Goal: Task Accomplishment & Management: Use online tool/utility

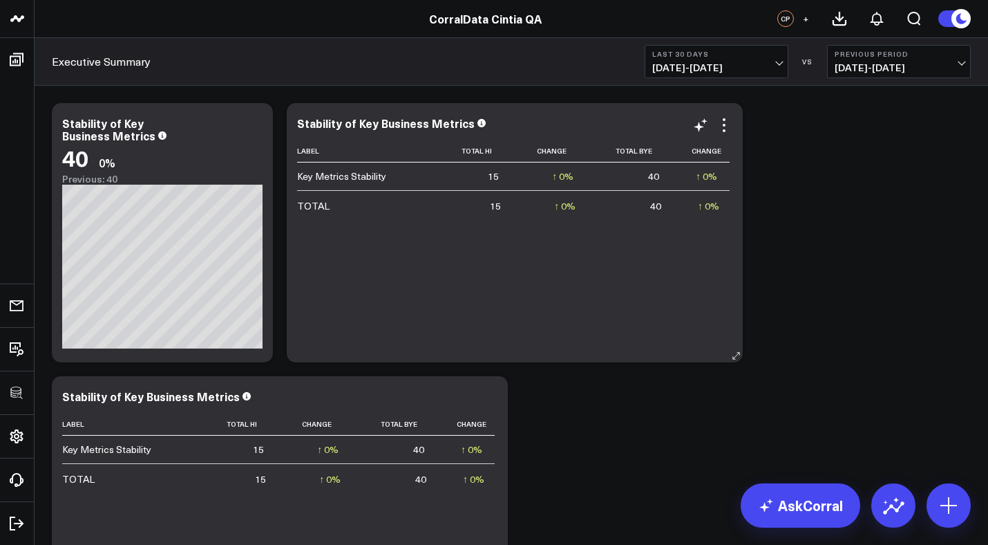
scroll to position [319, 0]
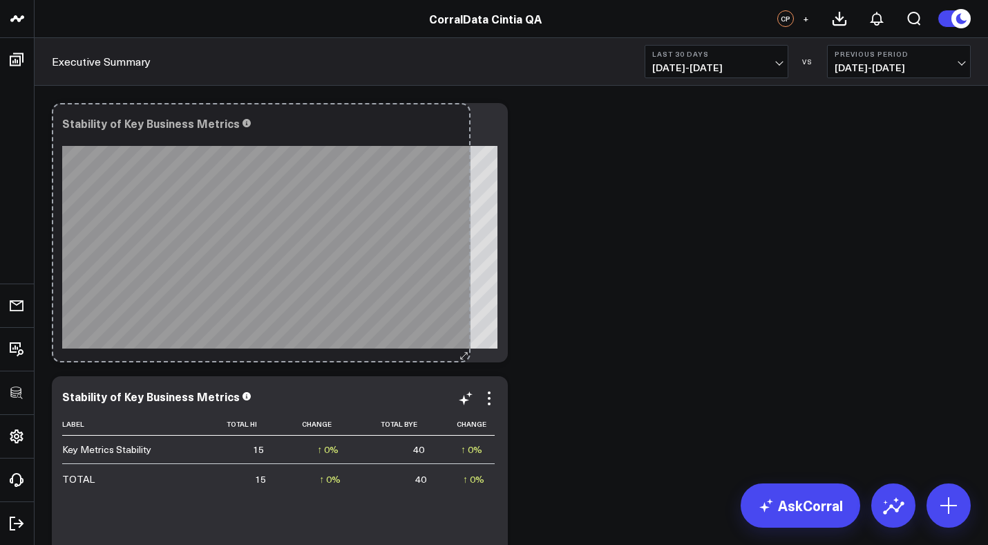
click at [465, 341] on div "Stability of Key Business Metrics So sorry. The query returned no results. Ask …" at bounding box center [280, 232] width 456 height 259
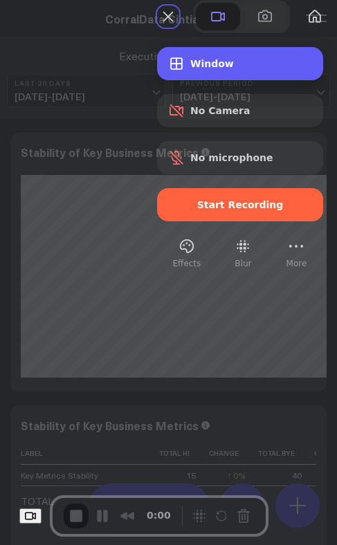
click at [222, 80] on div "Window" at bounding box center [240, 63] width 166 height 33
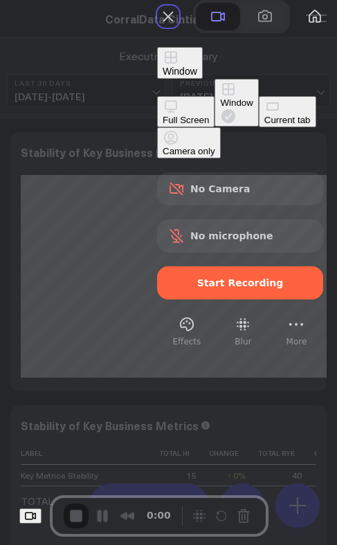
click at [264, 125] on div "Current tab" at bounding box center [287, 120] width 46 height 10
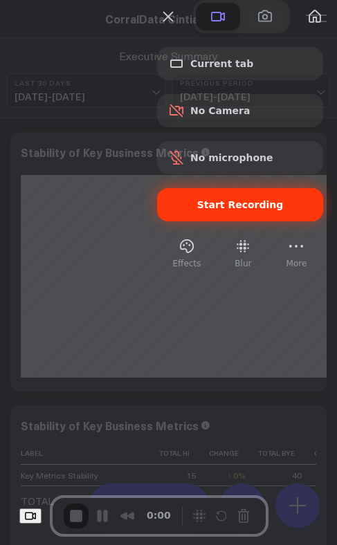
click at [229, 221] on div "Start Recording" at bounding box center [240, 204] width 166 height 33
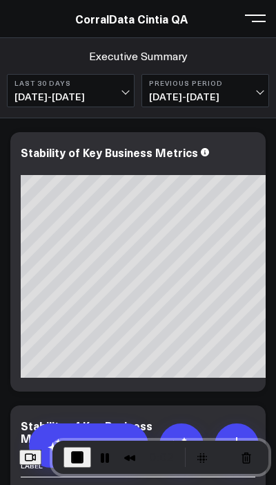
click at [263, 19] on span at bounding box center [255, 17] width 21 height 1
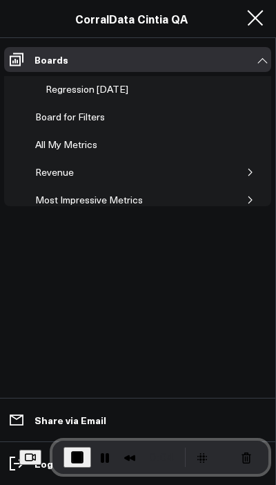
scroll to position [63, 0]
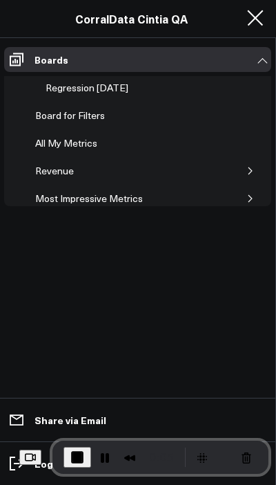
click at [77, 144] on div "All My Metrics" at bounding box center [66, 143] width 69 height 17
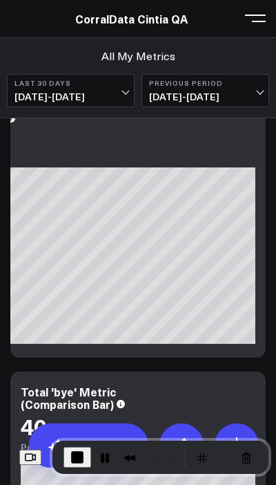
scroll to position [35, 0]
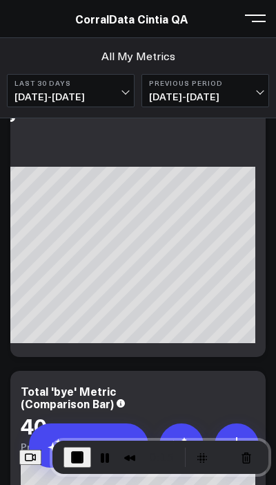
click at [171, 195] on div "[#fff fontSize:14px lineHeight:20px]Hi Value [#fff fontSize:14px lineHeight:20p…" at bounding box center [37, 255] width 435 height 176
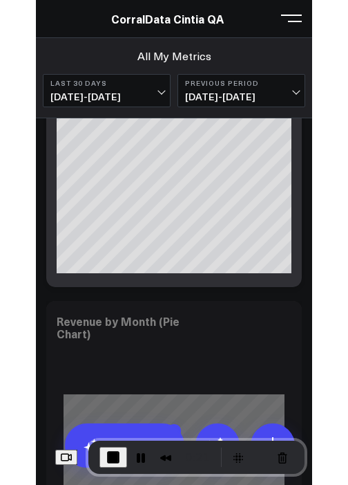
scroll to position [598, 0]
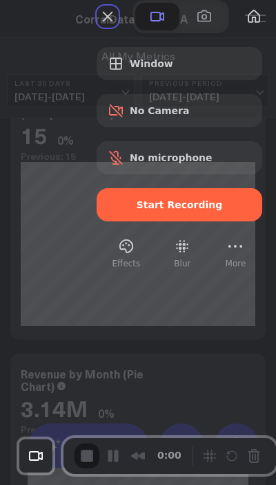
click at [162, 80] on div "Window" at bounding box center [180, 63] width 166 height 33
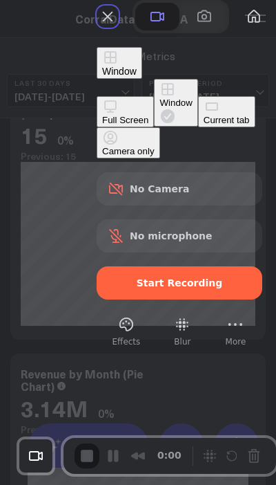
click at [204, 125] on div "Current tab" at bounding box center [227, 120] width 46 height 10
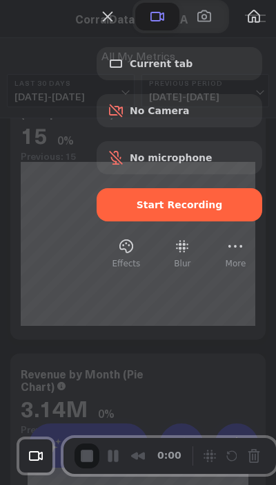
click at [151, 221] on div "Start Recording" at bounding box center [180, 204] width 166 height 33
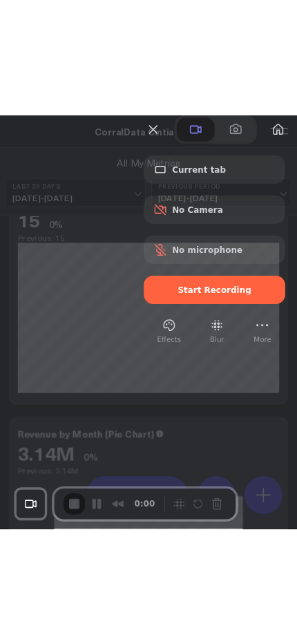
scroll to position [0, 129]
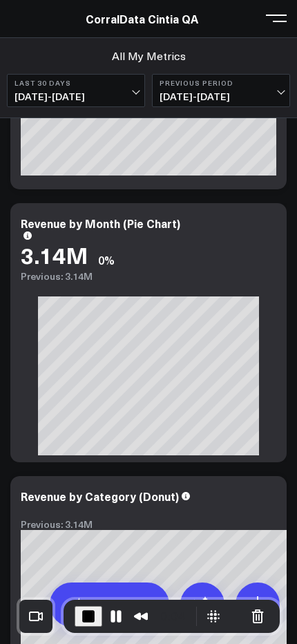
click at [277, 24] on button at bounding box center [276, 17] width 21 height 21
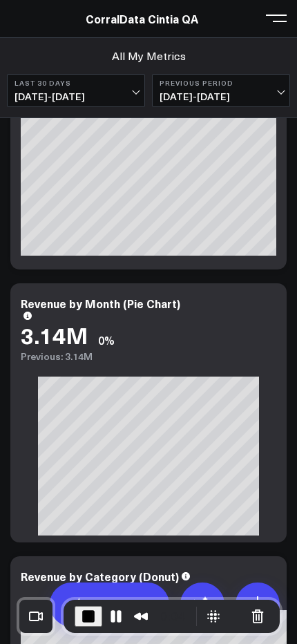
scroll to position [0, 0]
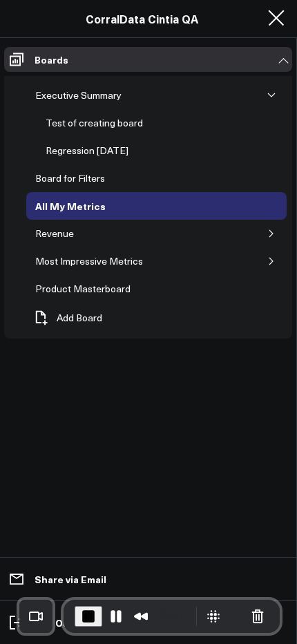
click at [80, 180] on div "Board for Filters" at bounding box center [70, 178] width 77 height 17
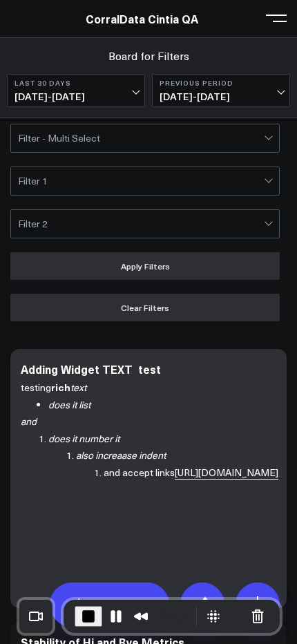
scroll to position [97, 0]
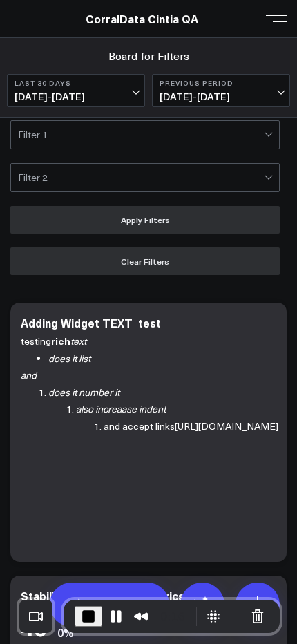
click at [279, 27] on button at bounding box center [276, 17] width 21 height 21
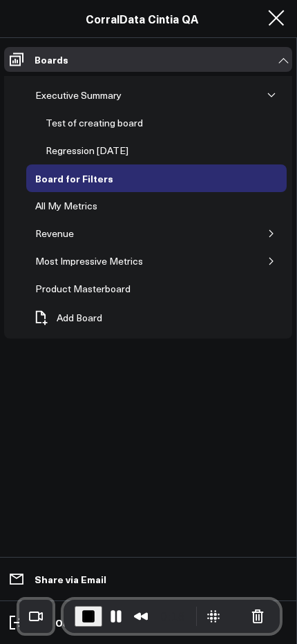
click at [98, 293] on div "Product Masterboard" at bounding box center [83, 289] width 102 height 17
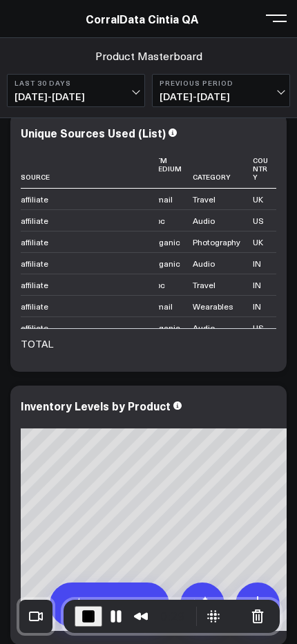
scroll to position [0, 70]
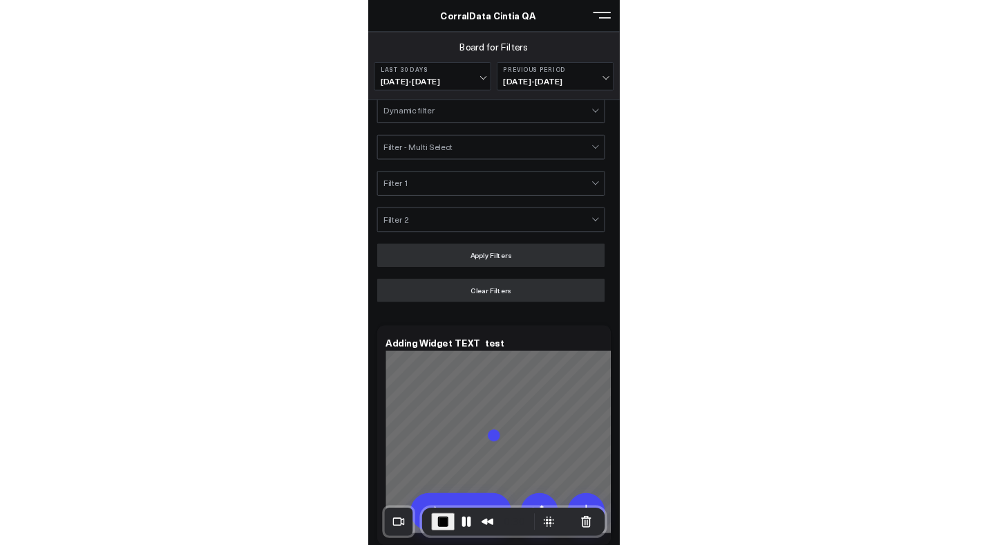
scroll to position [17, 0]
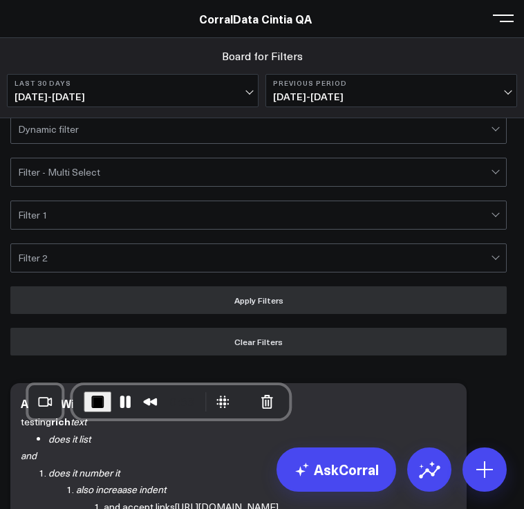
click at [97, 393] on span "End Recording" at bounding box center [97, 401] width 17 height 17
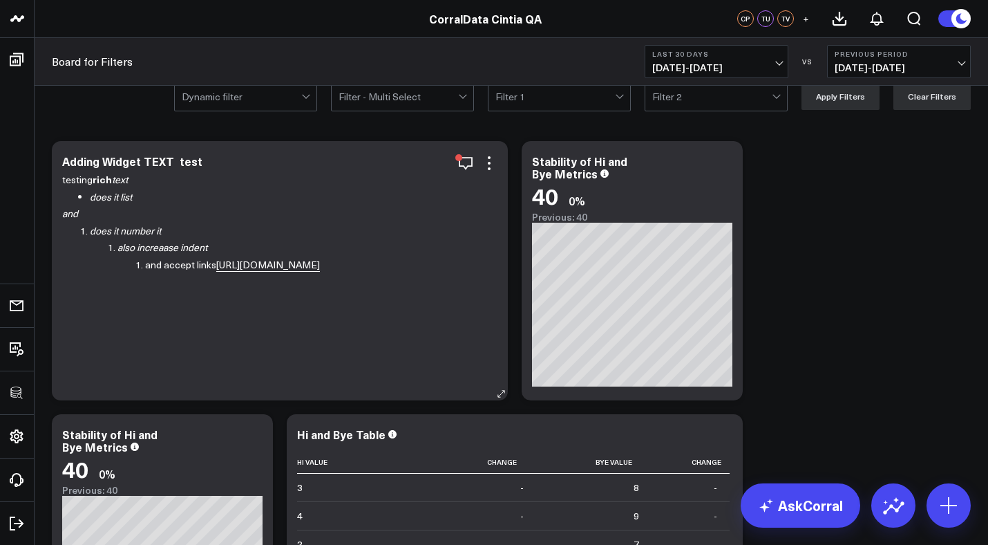
scroll to position [0, 0]
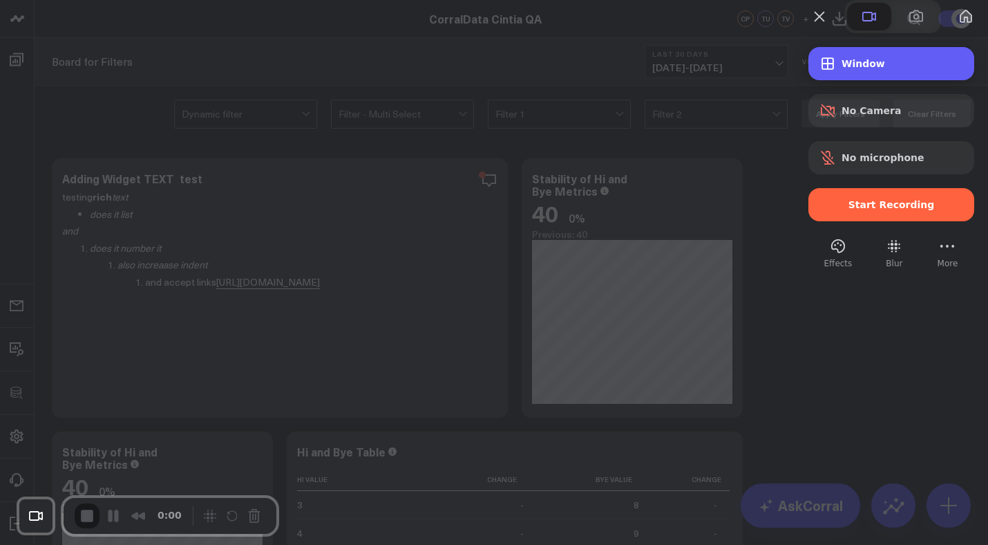
click at [839, 80] on div "Window" at bounding box center [892, 63] width 166 height 33
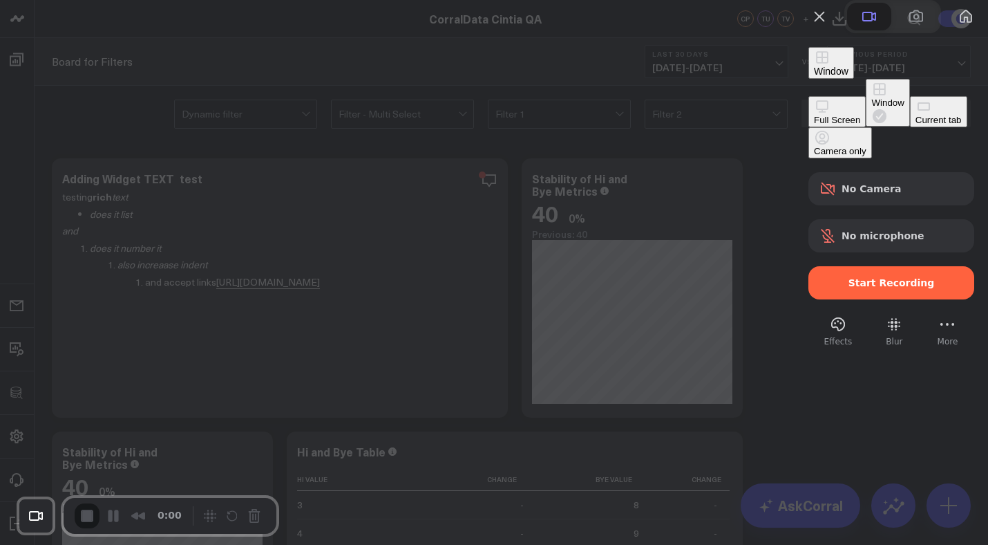
click at [916, 125] on div "Current tab" at bounding box center [939, 120] width 46 height 10
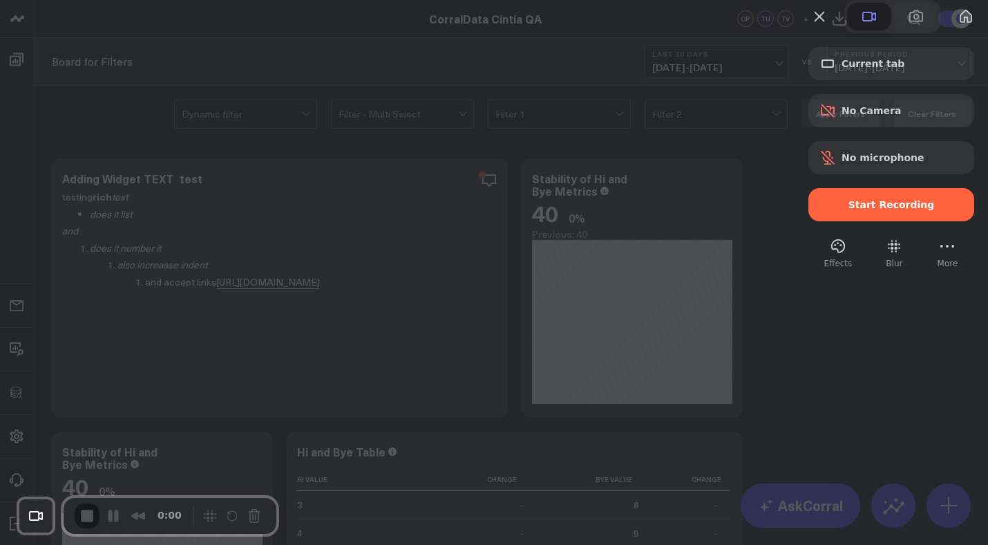
click at [818, 221] on div "Start Recording" at bounding box center [892, 204] width 166 height 33
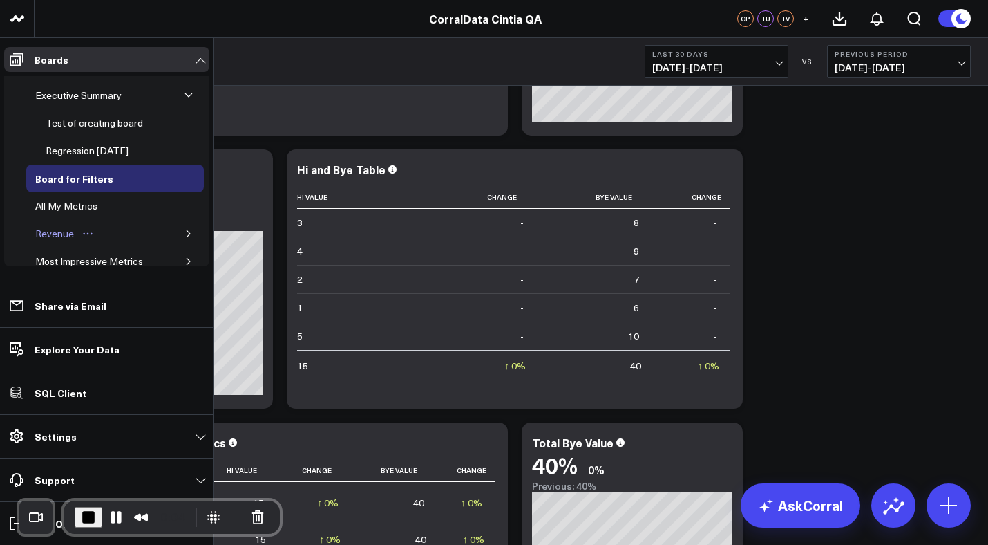
scroll to position [73, 0]
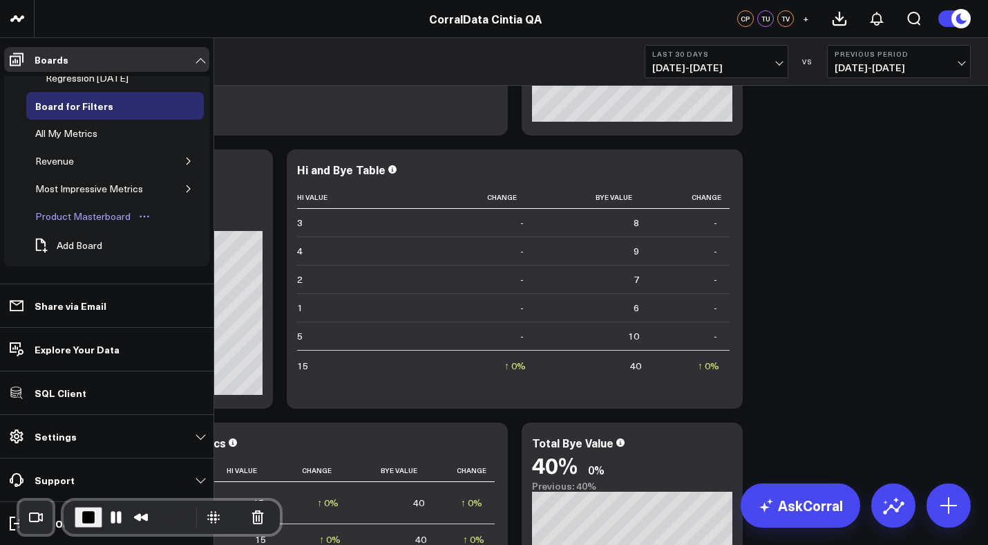
click at [90, 220] on div "Product Masterboard" at bounding box center [83, 216] width 102 height 17
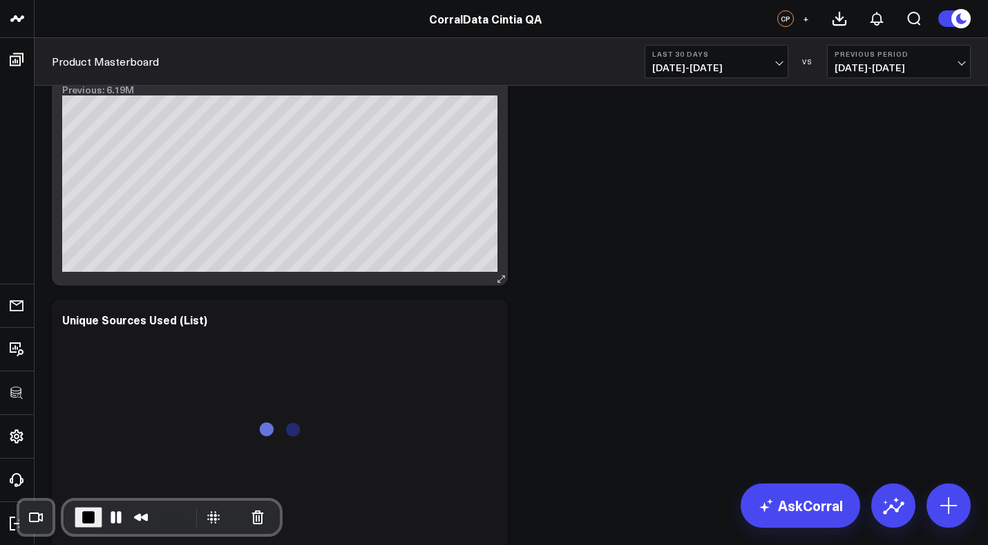
scroll to position [351, 0]
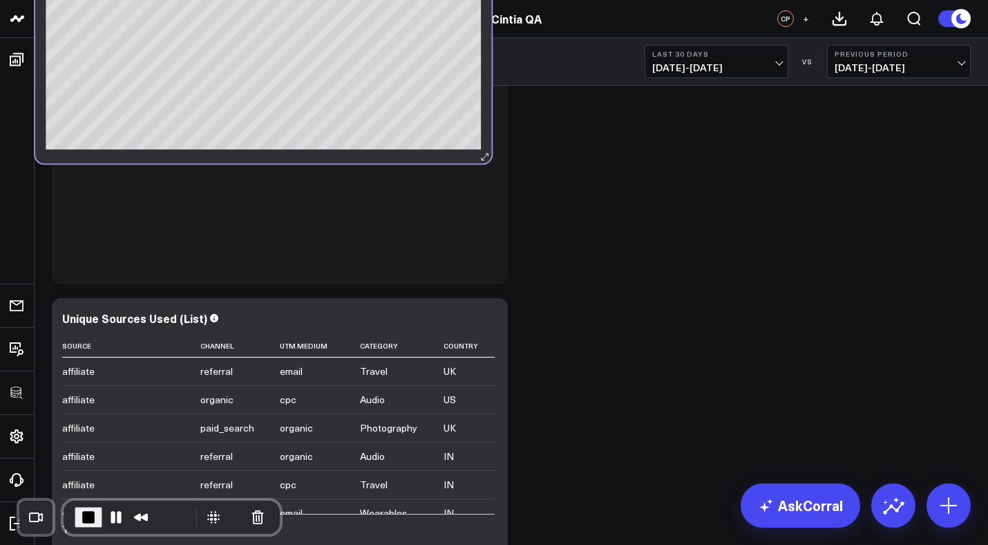
click at [491, 163] on div "Daily Net Revenue Trend 1.76M ↓ 71.57% Previous: 6.19M [#fff fontSize:14px line…" at bounding box center [263, 33] width 456 height 259
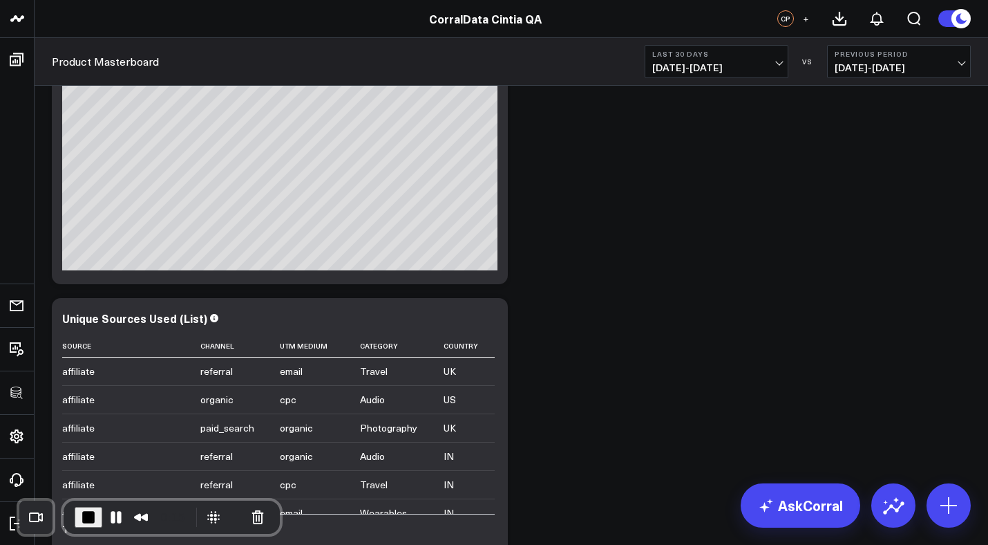
scroll to position [188, 0]
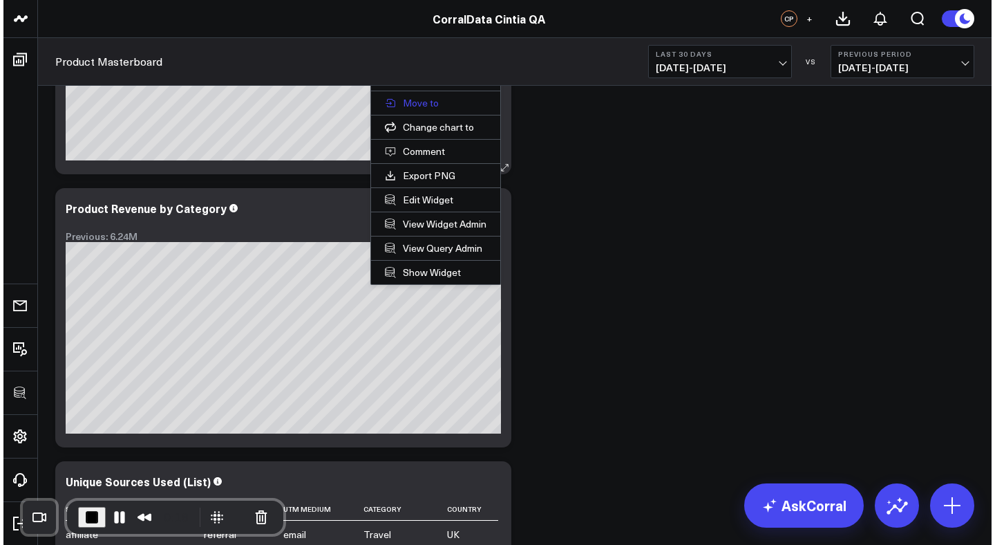
scroll to position [0, 0]
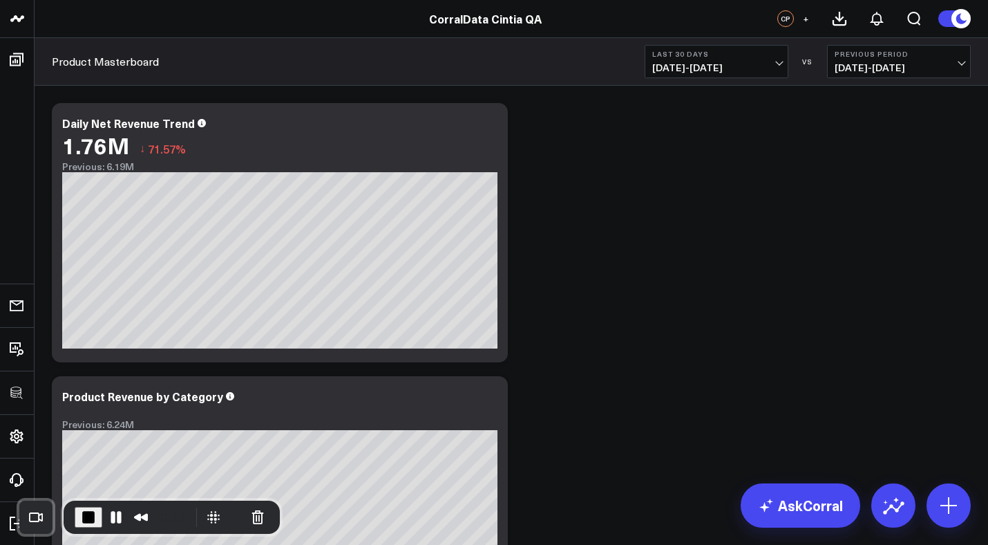
drag, startPoint x: 440, startPoint y: 390, endPoint x: 585, endPoint y: 356, distance: 148.4
click at [0, 0] on button "Edit Widget" at bounding box center [0, 0] width 0 height 0
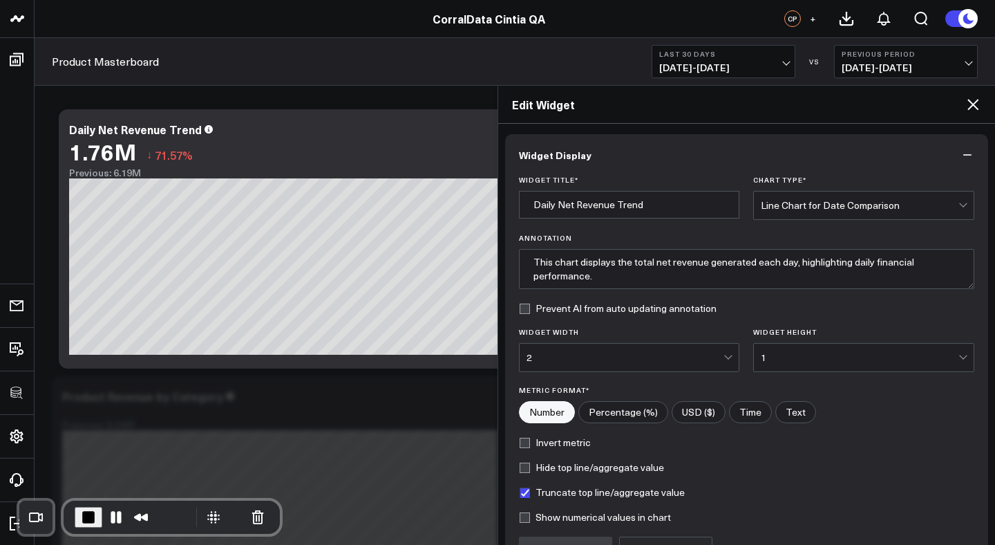
click at [718, 359] on div "2" at bounding box center [626, 357] width 198 height 11
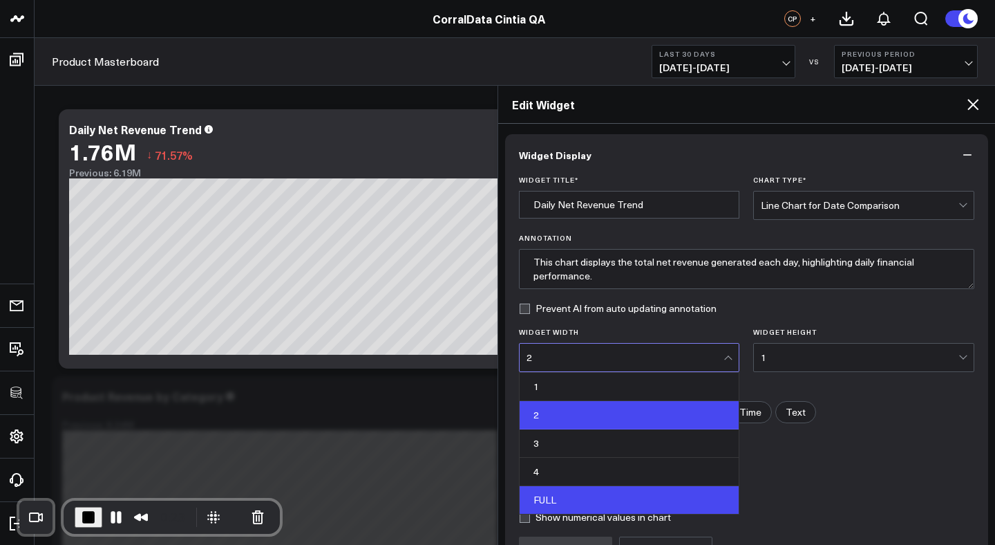
click at [601, 494] on div "FULL" at bounding box center [630, 500] width 220 height 28
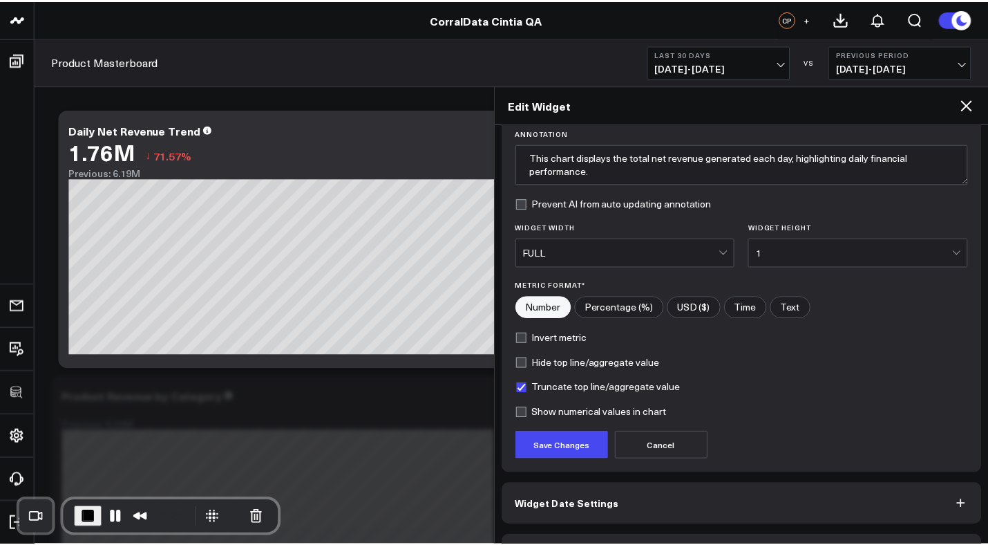
scroll to position [147, 0]
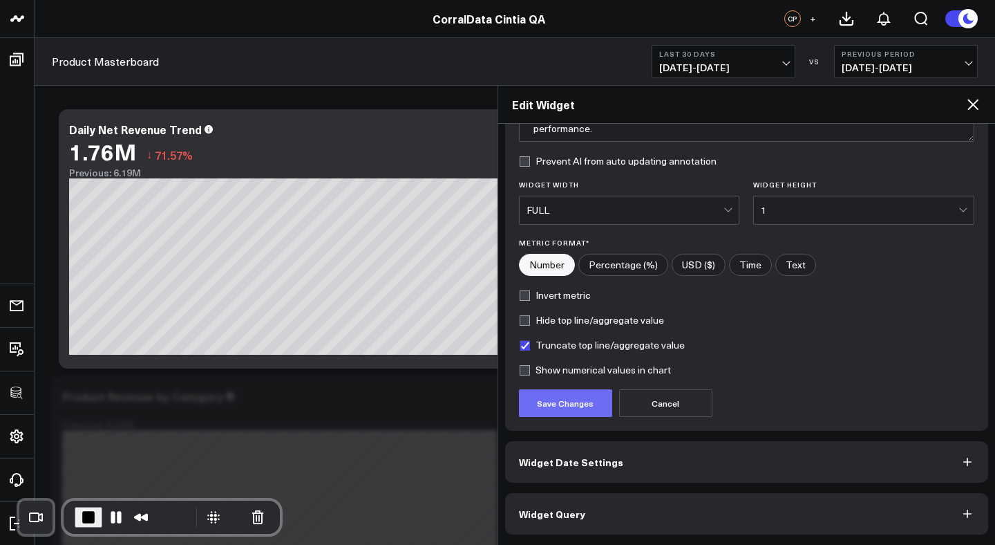
click at [558, 411] on button "Save Changes" at bounding box center [565, 403] width 93 height 28
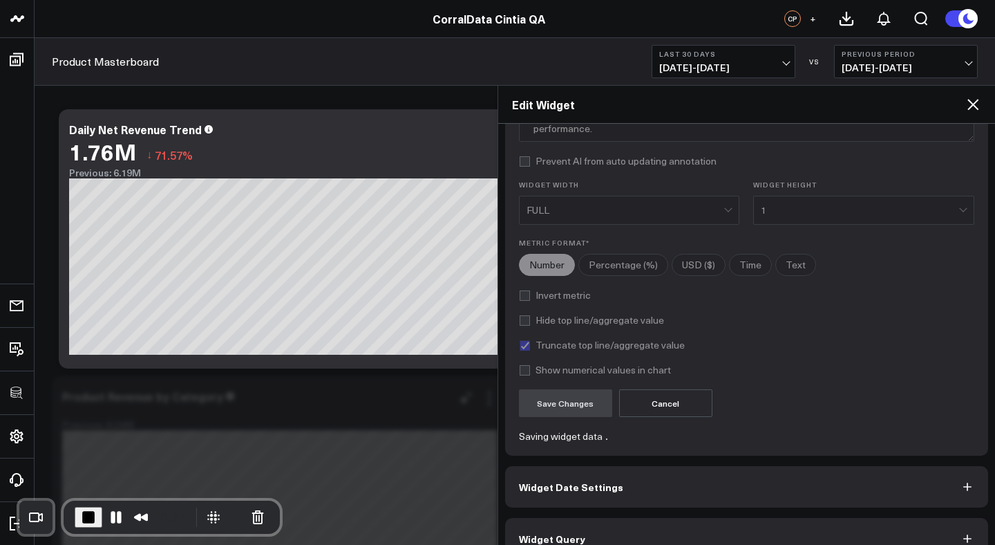
click at [409, 420] on div "Previous: 6.24M" at bounding box center [279, 424] width 435 height 11
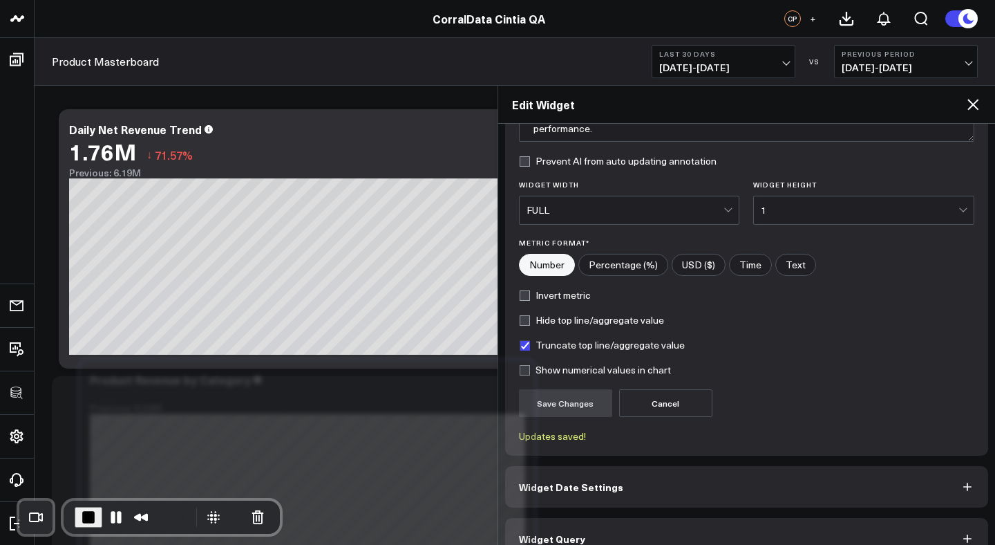
click at [973, 110] on icon at bounding box center [973, 104] width 17 height 17
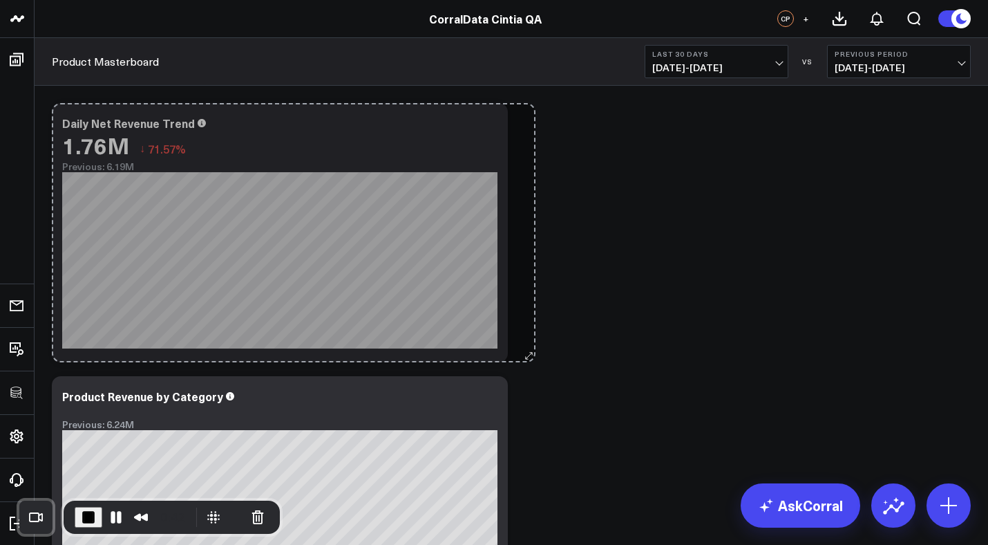
drag, startPoint x: 963, startPoint y: 357, endPoint x: 511, endPoint y: 302, distance: 455.4
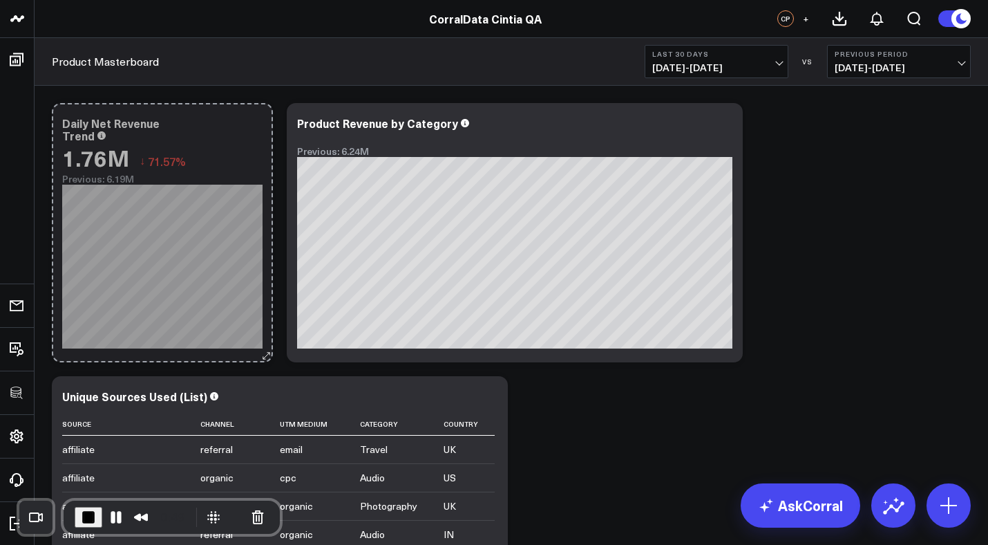
click at [205, 331] on div "Daily Net Revenue Trend 1.76M ↓ 71.57% Previous: 6.19M [#fff fontSize:14px line…" at bounding box center [162, 232] width 221 height 259
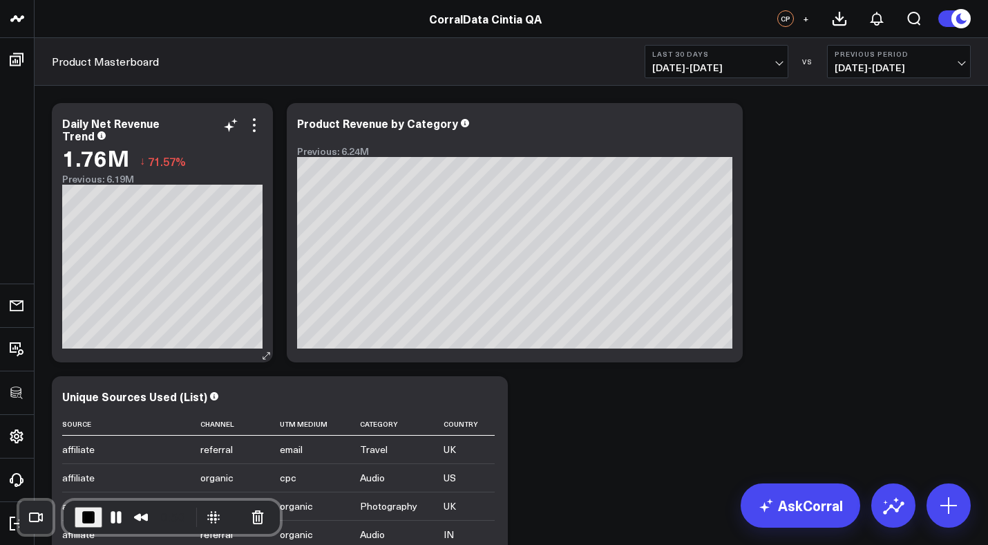
click at [273, 359] on div "Daily Net Revenue Trend 1.76M ↓ 71.57% Previous: 6.19M [#fff fontSize:14px line…" at bounding box center [162, 232] width 221 height 259
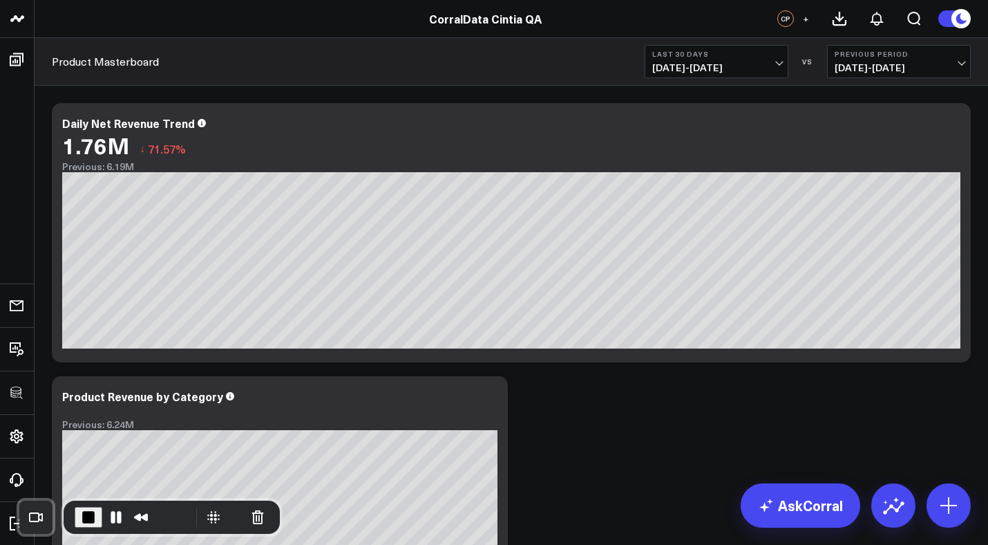
click at [90, 516] on span "End Recording" at bounding box center [88, 517] width 17 height 17
click at [86, 517] on span "End Recording" at bounding box center [88, 517] width 17 height 17
